Goal: Task Accomplishment & Management: Use online tool/utility

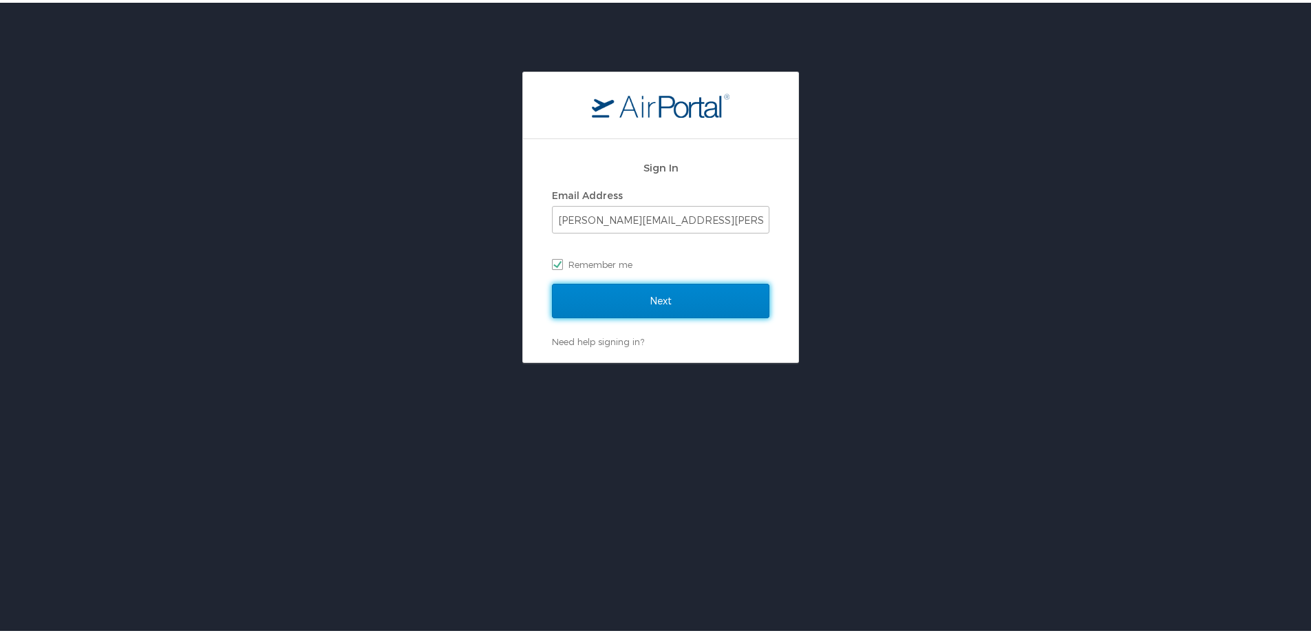
click at [659, 297] on input "Next" at bounding box center [661, 298] width 218 height 34
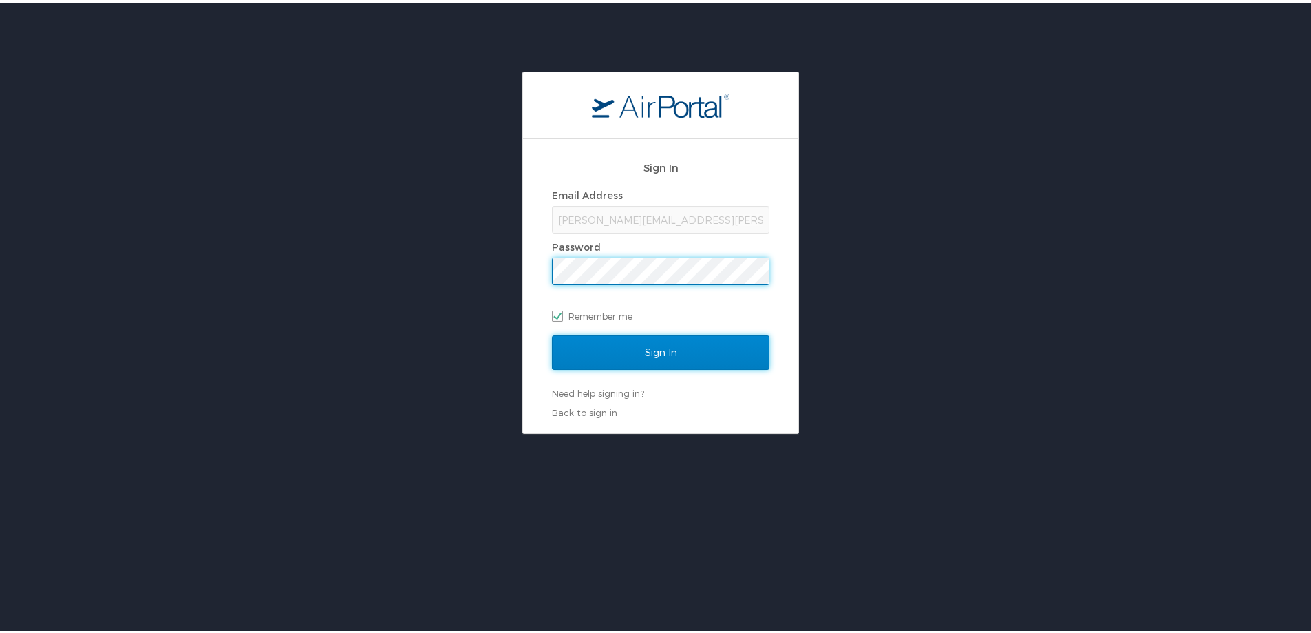
click at [653, 351] on input "Sign In" at bounding box center [661, 349] width 218 height 34
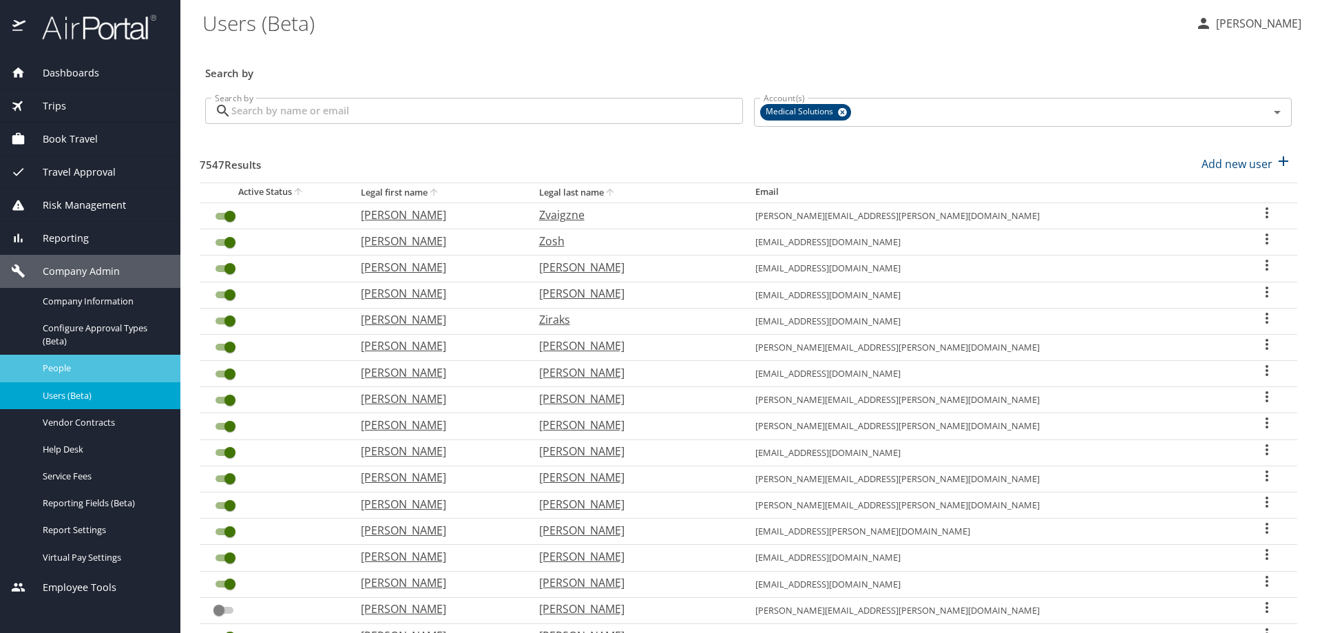
click at [60, 368] on span "People" at bounding box center [103, 367] width 121 height 13
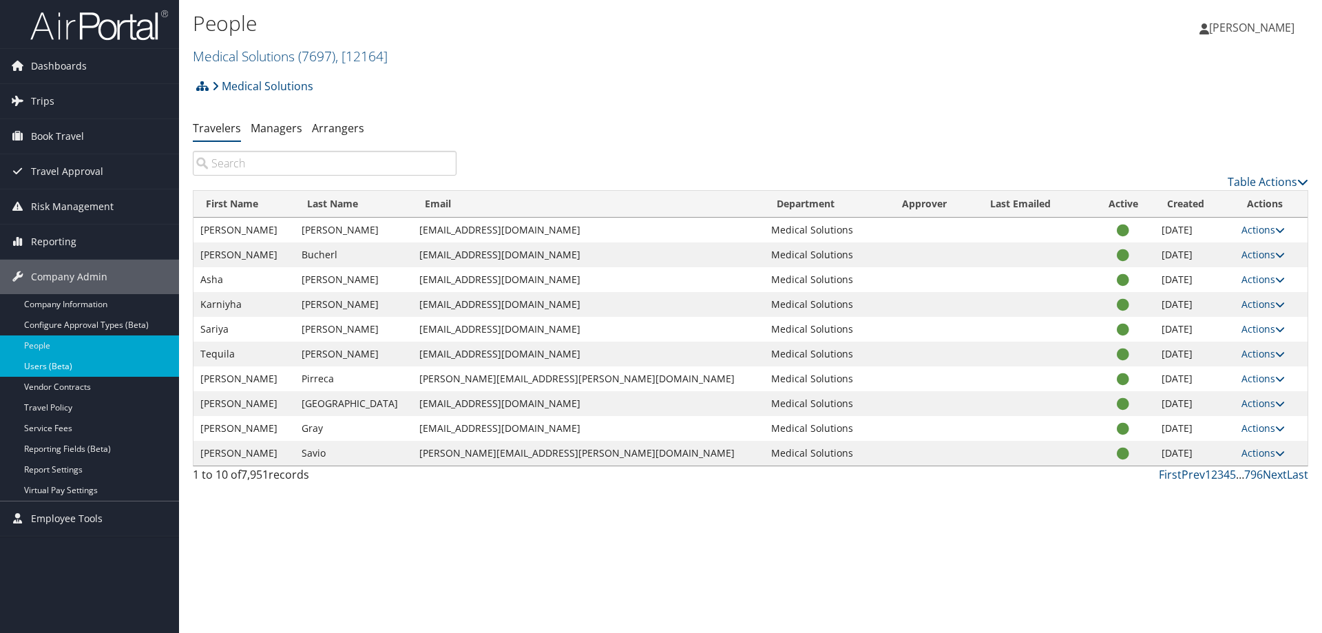
click at [45, 366] on link "Users (Beta)" at bounding box center [89, 366] width 179 height 21
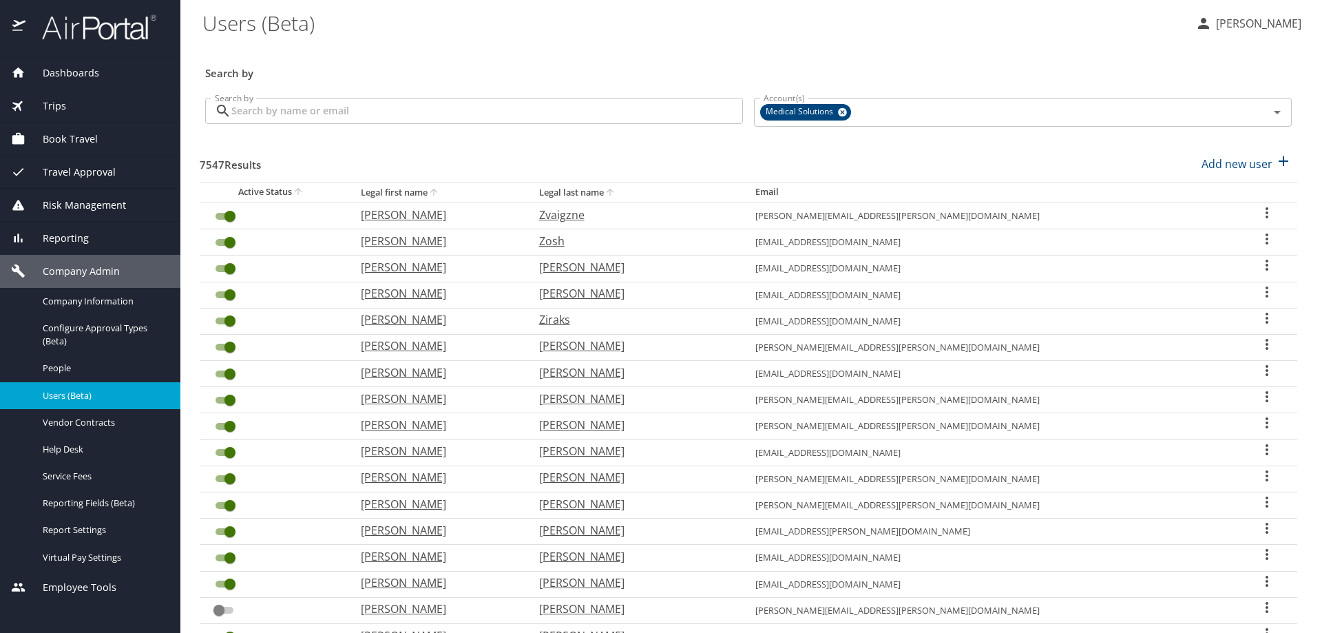
click at [258, 113] on input "Search by" at bounding box center [486, 111] width 511 height 26
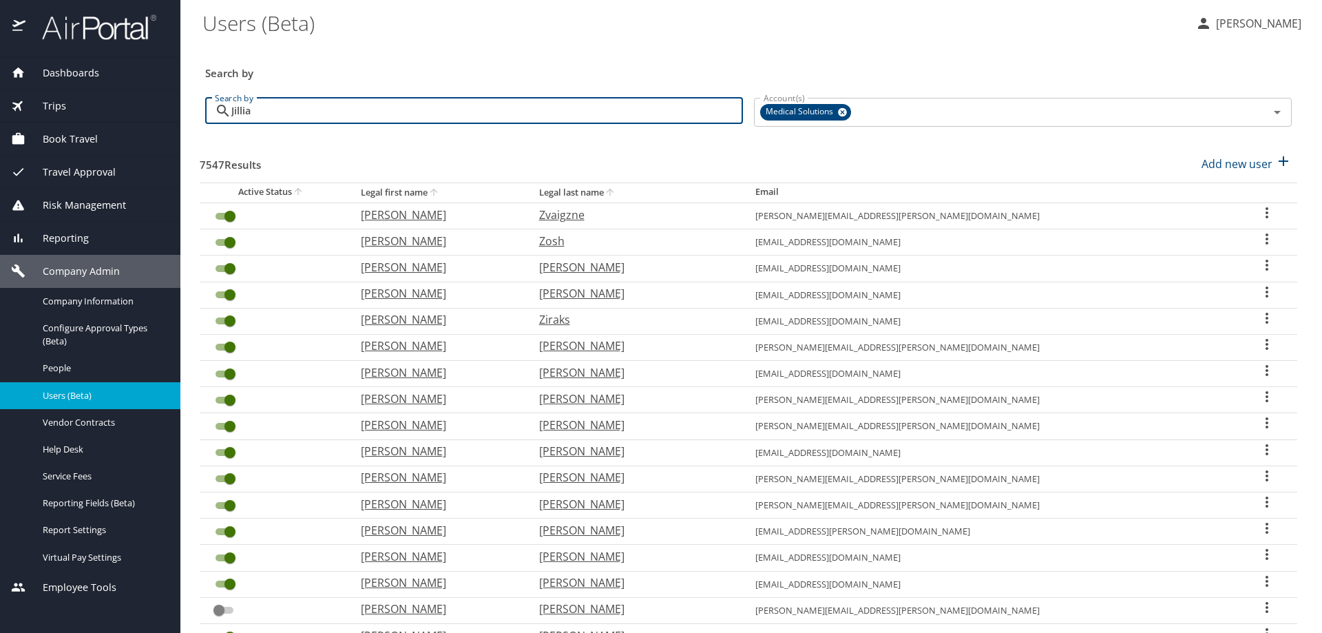
type input "Jillian"
checkbox input "false"
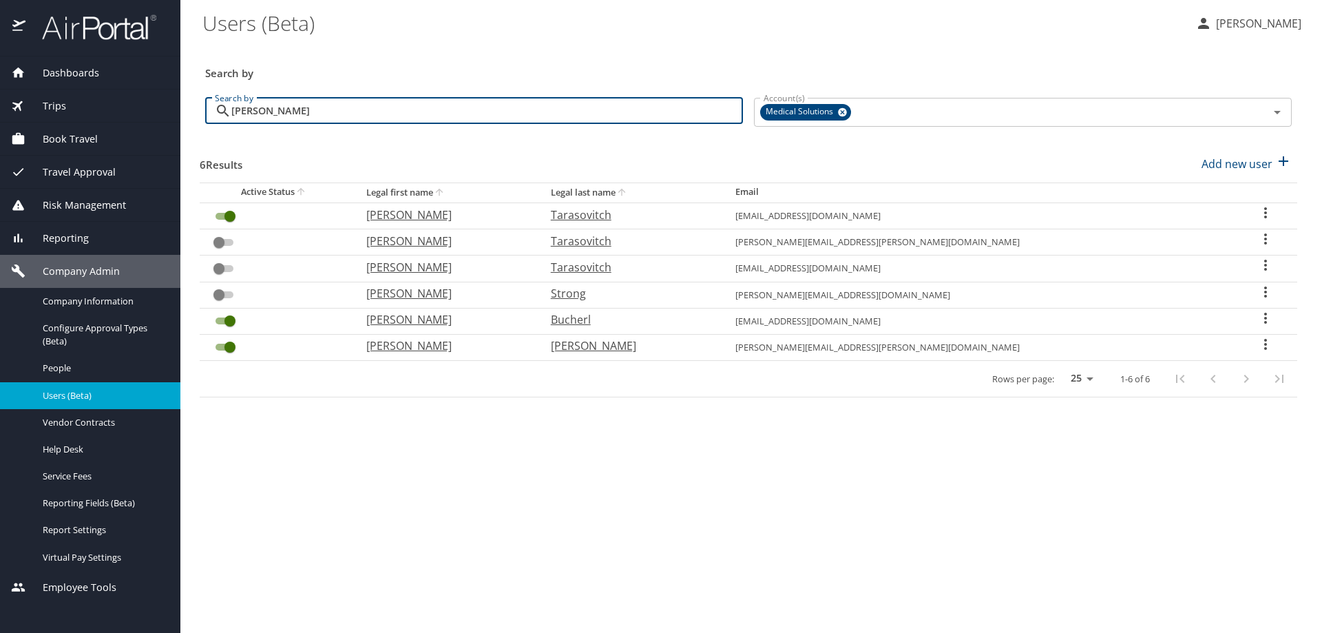
type input "Jillian"
click at [67, 142] on span "Book Travel" at bounding box center [61, 138] width 72 height 15
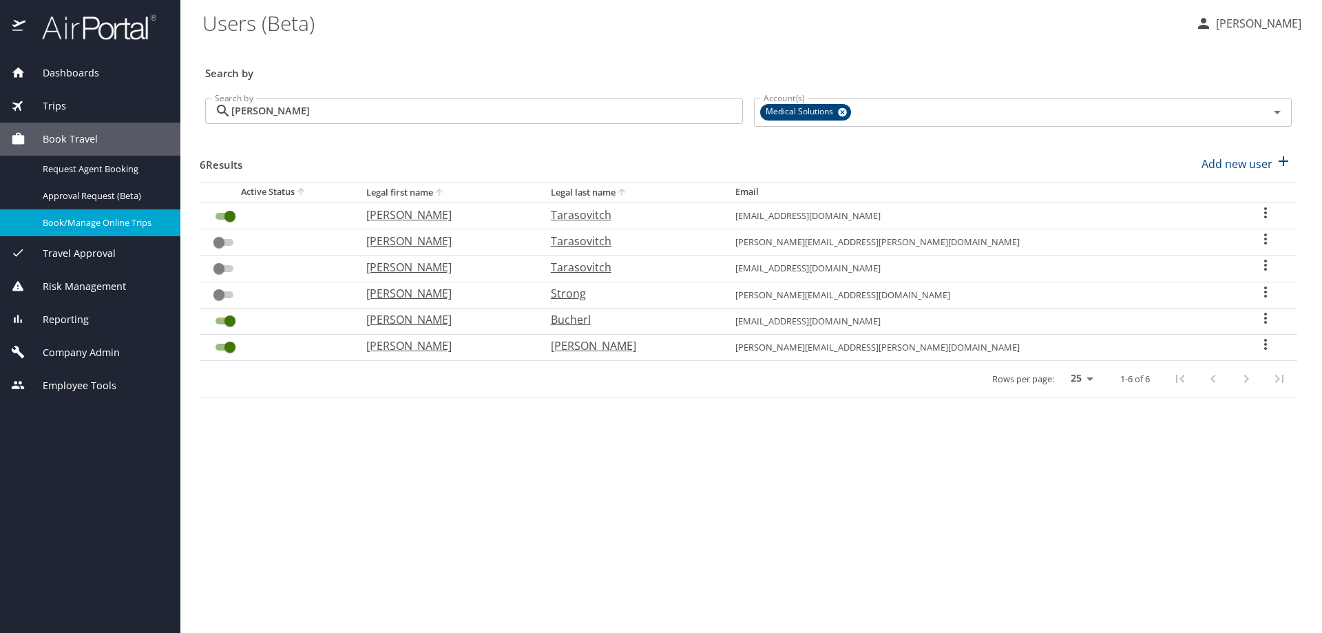
click at [74, 226] on span "Book/Manage Online Trips" at bounding box center [103, 222] width 121 height 13
click at [81, 139] on span "Book Travel" at bounding box center [61, 138] width 72 height 15
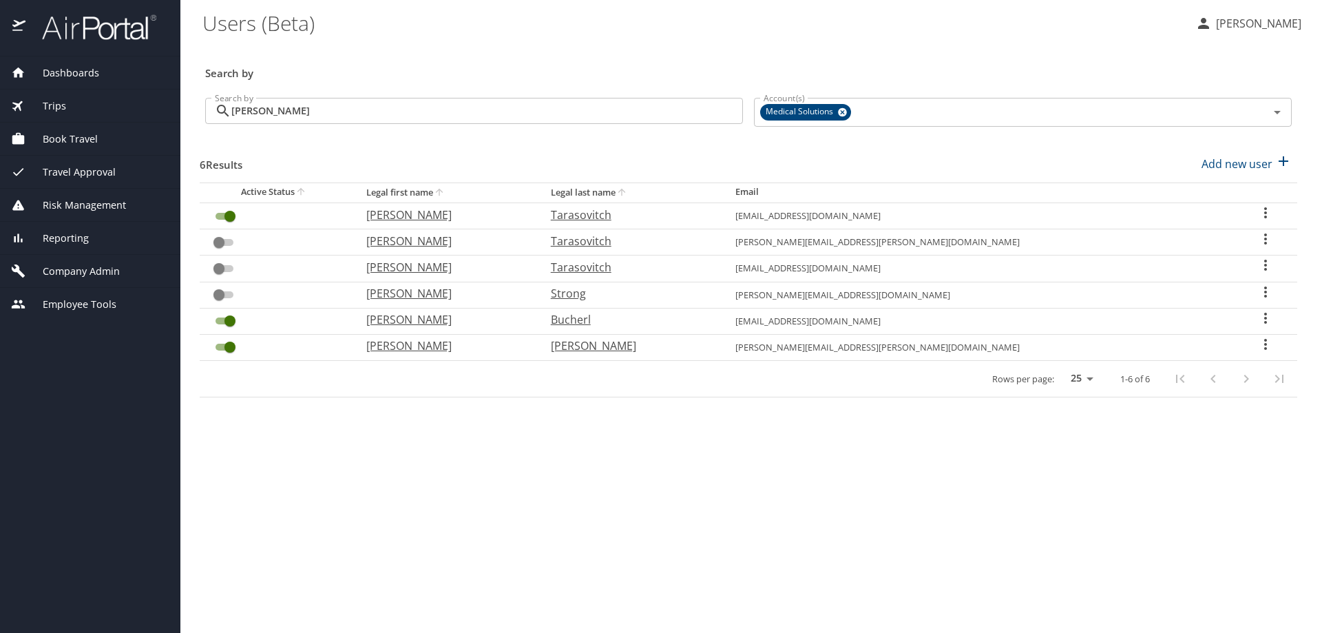
click at [60, 140] on span "Book Travel" at bounding box center [61, 138] width 72 height 15
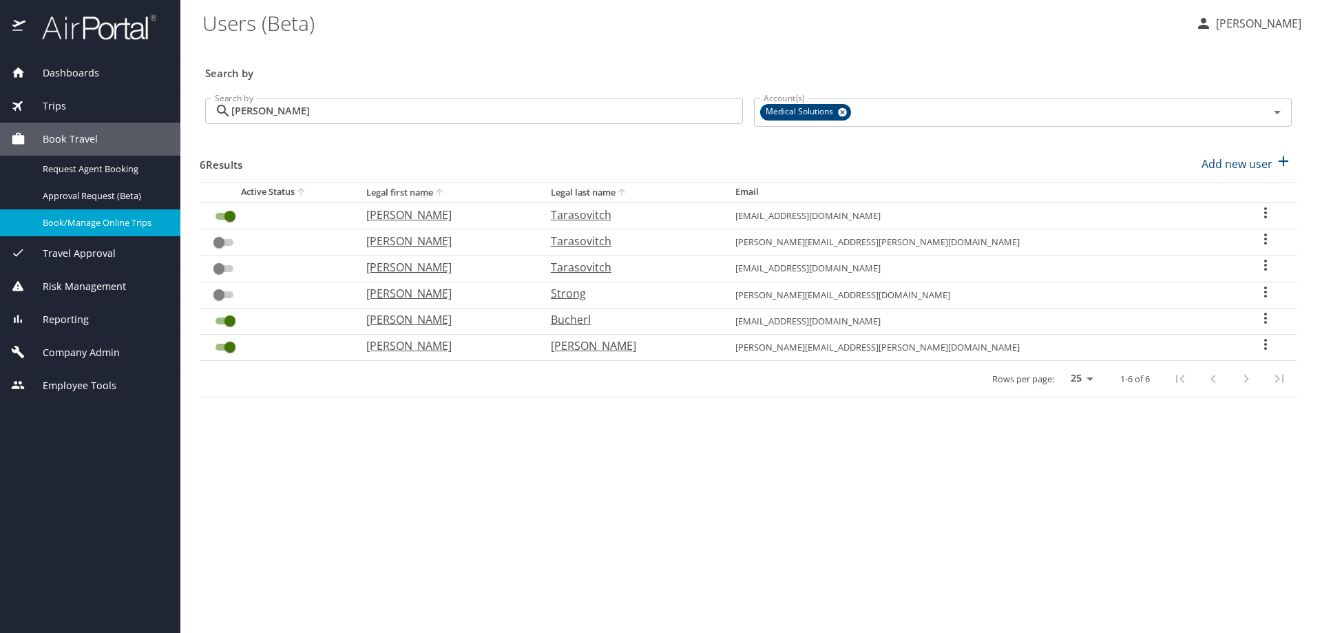
click at [66, 225] on span "Book/Manage Online Trips" at bounding box center [103, 222] width 121 height 13
